Goal: Browse casually

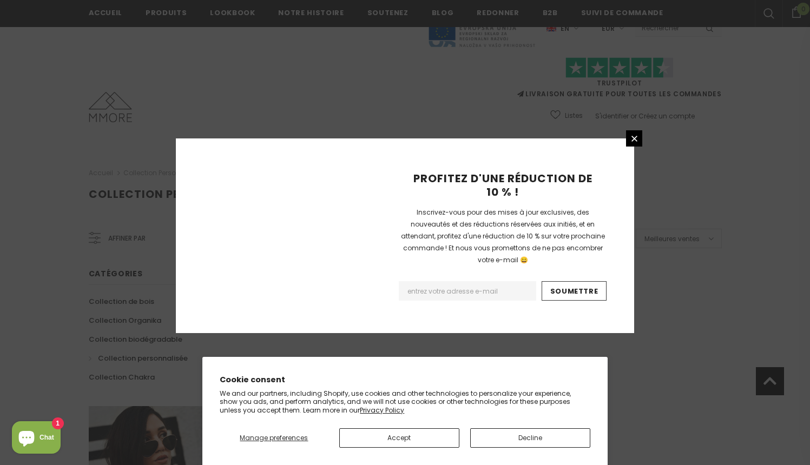
scroll to position [670, 0]
